Goal: Task Accomplishment & Management: Manage account settings

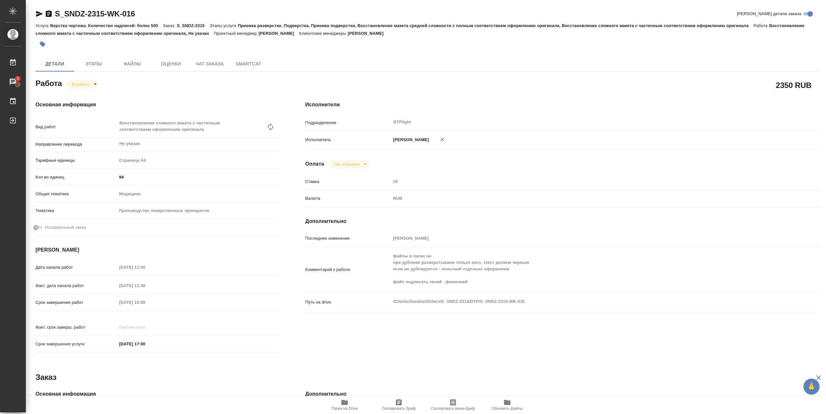
click at [174, 100] on div "Основная информация Вид работ Восстановление сложного макета с частичным соотве…" at bounding box center [158, 229] width 270 height 282
click at [348, 403] on icon "button" at bounding box center [345, 403] width 8 height 8
click at [88, 84] on body "🙏 .cls-1 fill:#fff; AWATERA [PERSON_NAME] 3 Чаты График Выйти S_SNDZ-2315-WK-01…" at bounding box center [413, 207] width 826 height 414
click at [85, 93] on button "Выполнен" at bounding box center [84, 95] width 24 height 7
type textarea "x"
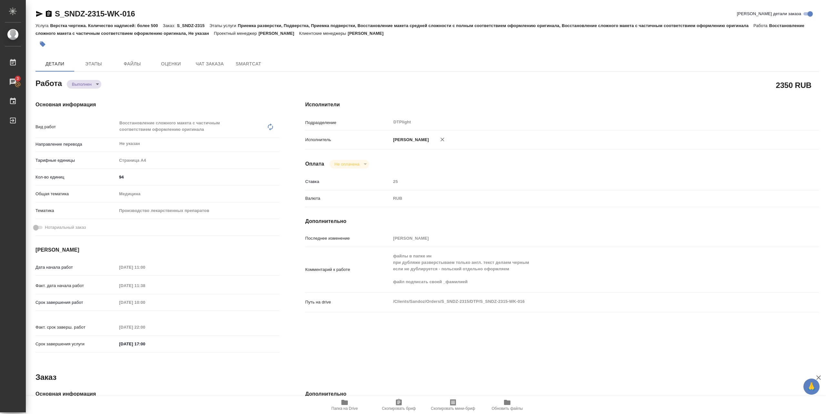
type textarea "x"
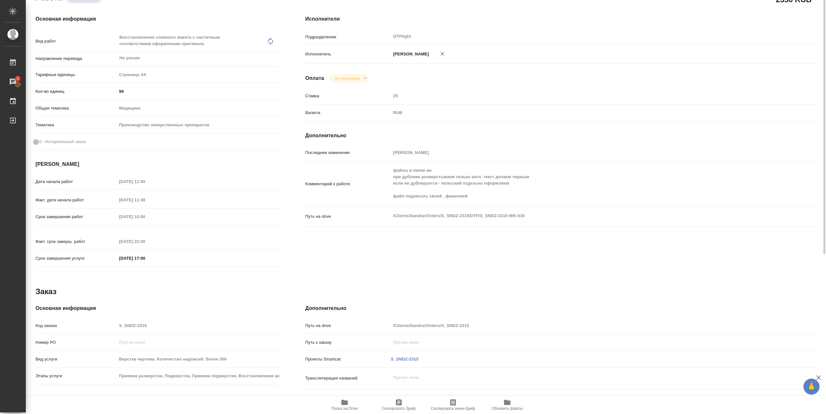
scroll to position [129, 0]
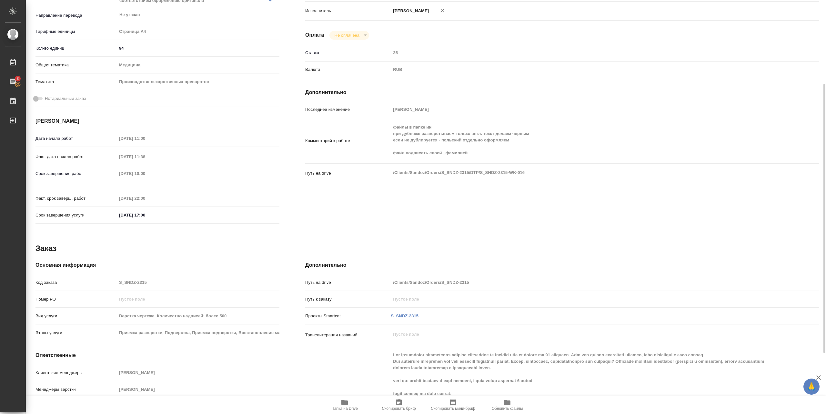
type textarea "x"
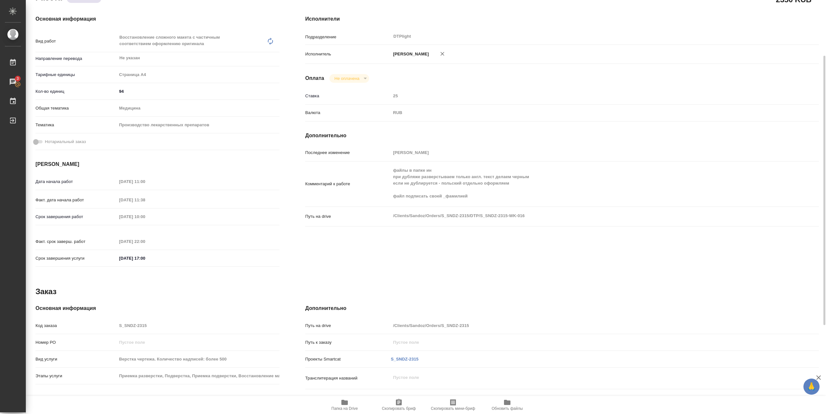
scroll to position [0, 0]
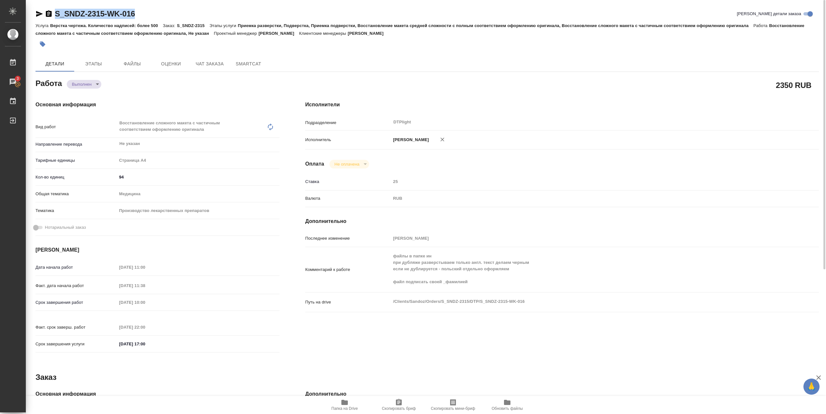
drag, startPoint x: 54, startPoint y: 19, endPoint x: 145, endPoint y: 16, distance: 91.0
click at [145, 16] on div "S_SNDZ-2315-WK-016 [PERSON_NAME] детали заказа" at bounding box center [426, 14] width 783 height 10
copy link "S_SNDZ-2315-WK-016"
type textarea "x"
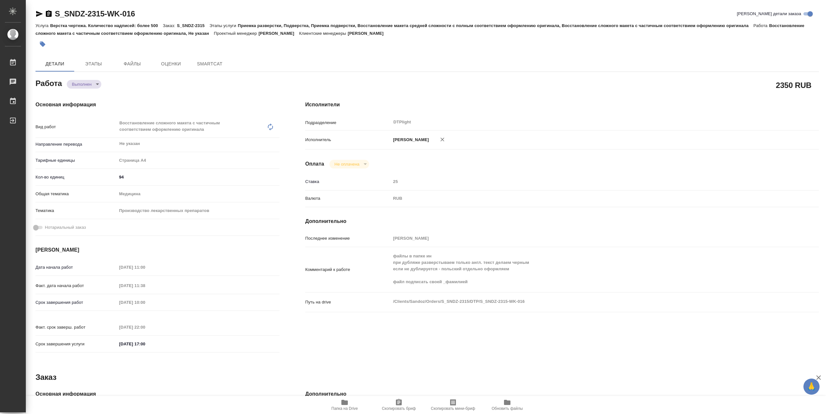
type textarea "x"
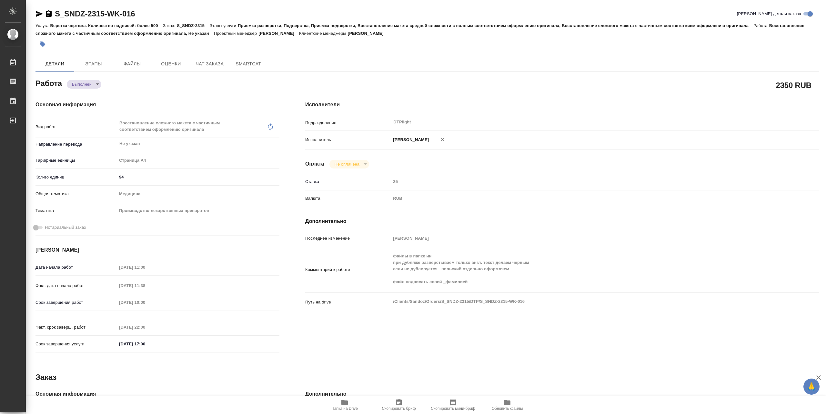
type textarea "x"
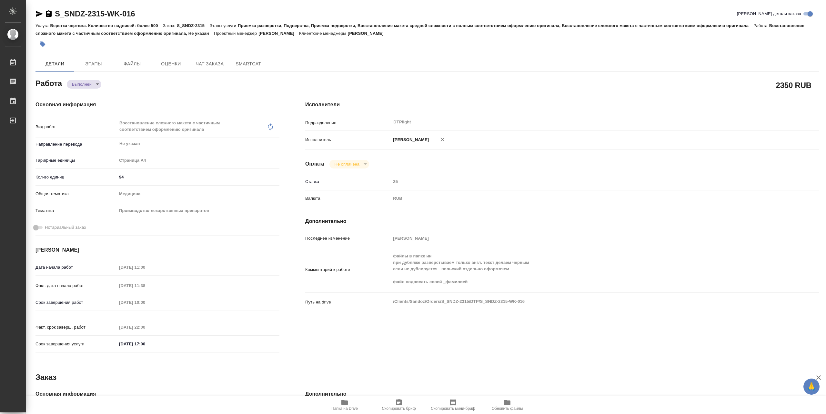
type textarea "x"
